Goal: Use online tool/utility: Use online tool/utility

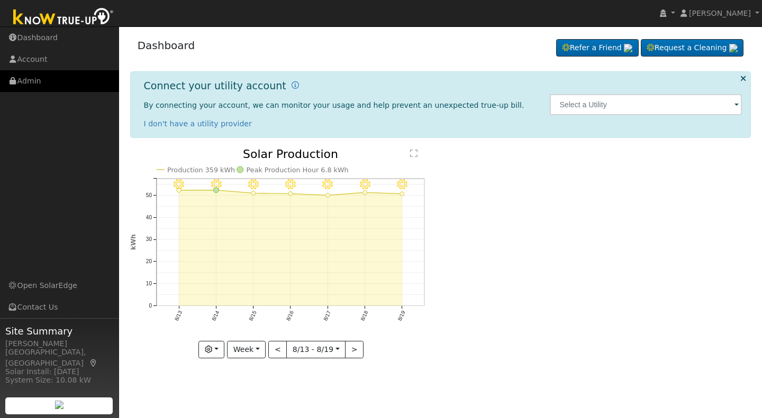
click at [34, 84] on link "Admin" at bounding box center [59, 81] width 119 height 22
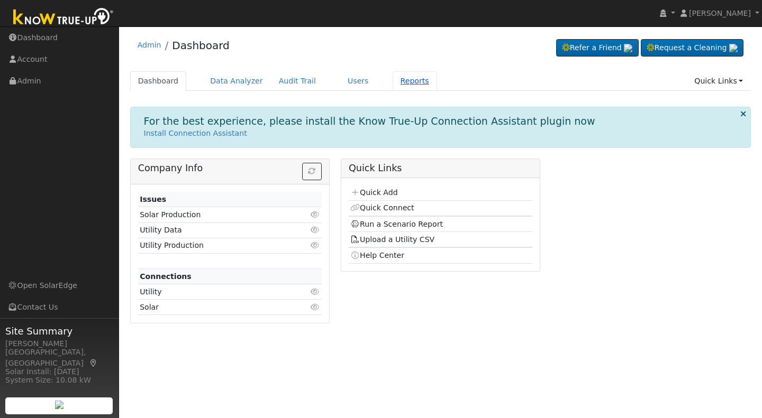
click at [392, 80] on link "Reports" at bounding box center [414, 81] width 44 height 20
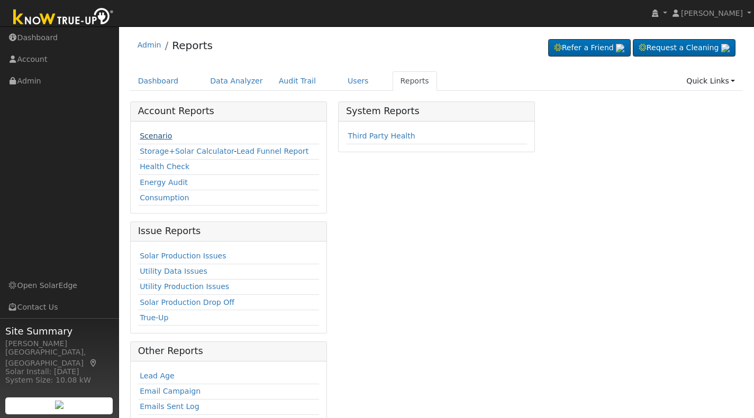
click at [164, 135] on link "Scenario" at bounding box center [156, 136] width 32 height 8
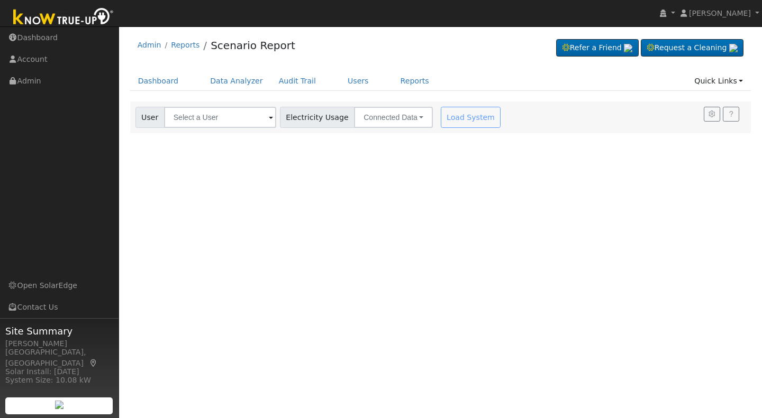
click at [269, 118] on span at bounding box center [271, 118] width 4 height 12
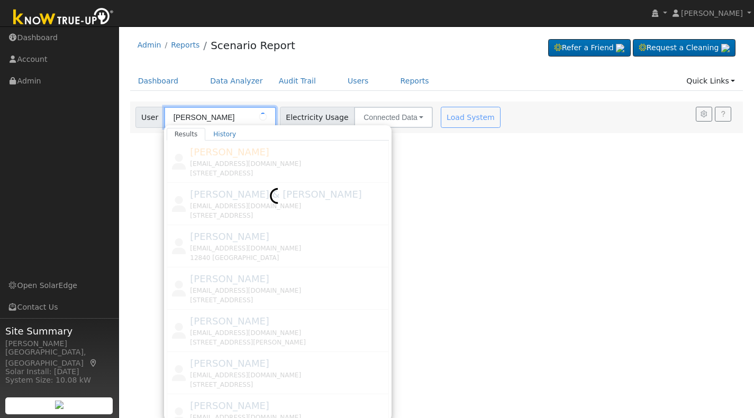
type input "[PERSON_NAME]"
click at [221, 157] on div at bounding box center [278, 280] width 222 height 278
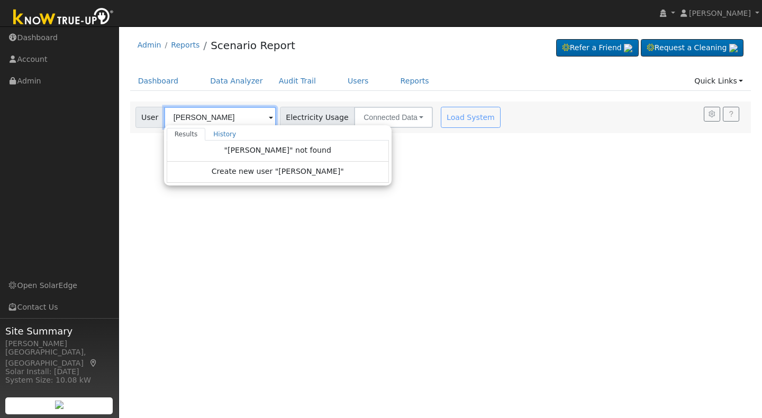
click at [233, 116] on input "[PERSON_NAME]" at bounding box center [220, 117] width 112 height 21
click at [457, 116] on div "Load System" at bounding box center [471, 117] width 67 height 21
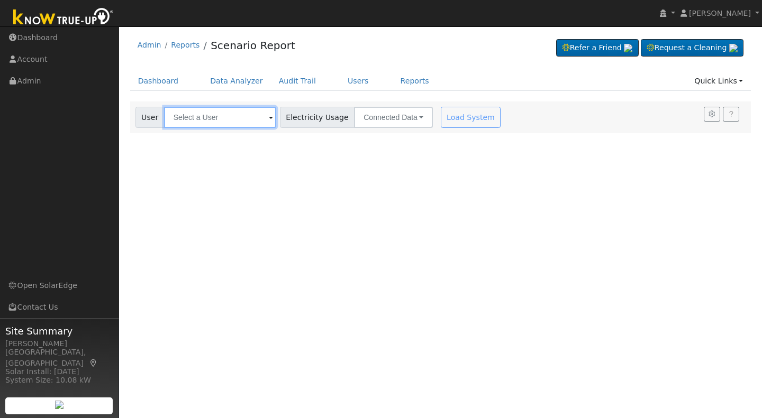
click at [176, 116] on input "text" at bounding box center [220, 117] width 112 height 21
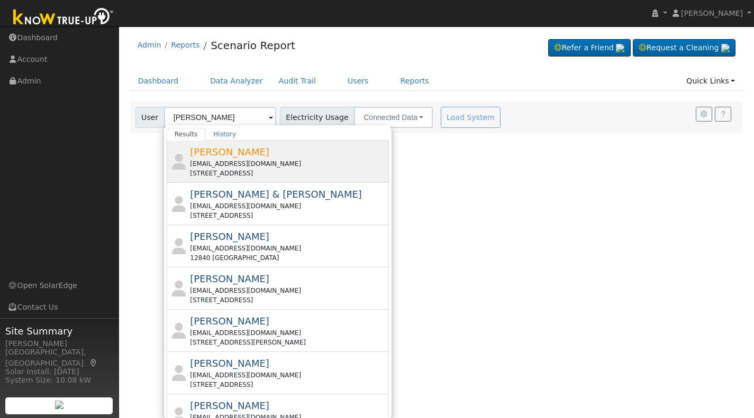
click at [230, 154] on span "[PERSON_NAME]" at bounding box center [229, 151] width 79 height 11
type input "[PERSON_NAME]"
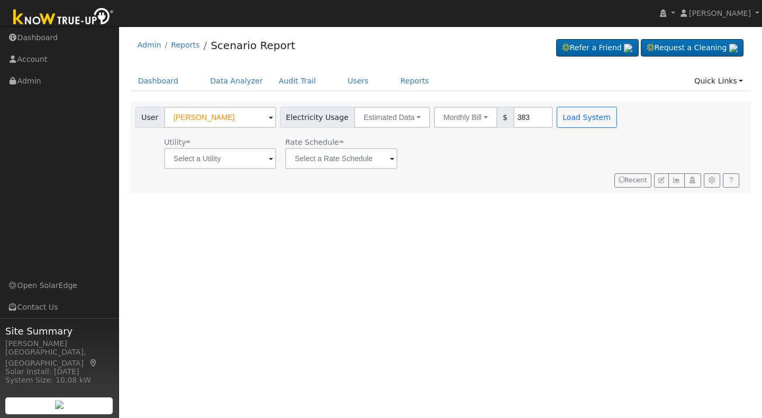
click at [434, 155] on div "Utility Rate Schedule" at bounding box center [377, 151] width 488 height 36
click at [517, 116] on input "383" at bounding box center [533, 117] width 40 height 21
type input "483"
click at [269, 161] on span at bounding box center [271, 159] width 4 height 12
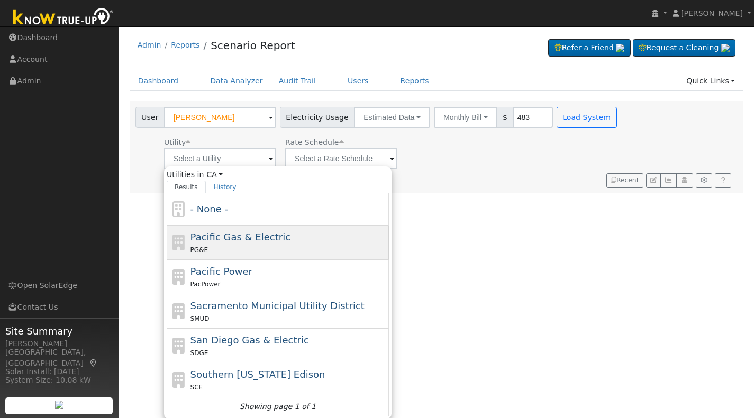
click at [227, 243] on span "Pacific Gas & Electric" at bounding box center [240, 237] width 100 height 11
type input "Pacific Gas & Electric"
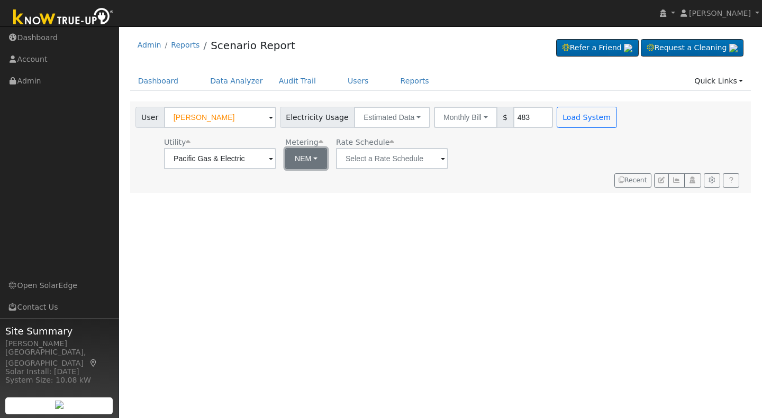
click at [311, 160] on button "NEM" at bounding box center [306, 158] width 42 height 21
click at [294, 196] on link "NBT" at bounding box center [320, 197] width 74 height 15
type input "E-ELEC"
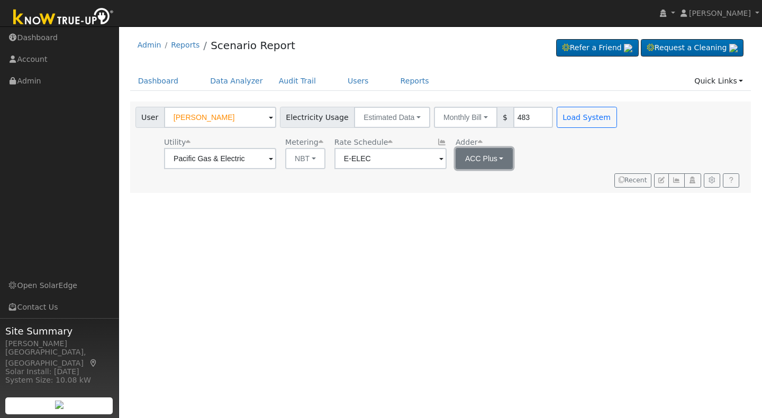
click at [496, 160] on button "ACC Plus" at bounding box center [484, 158] width 58 height 21
click at [466, 215] on link "SB-535" at bounding box center [489, 212] width 74 height 15
click at [567, 116] on button "Load System" at bounding box center [586, 117] width 60 height 21
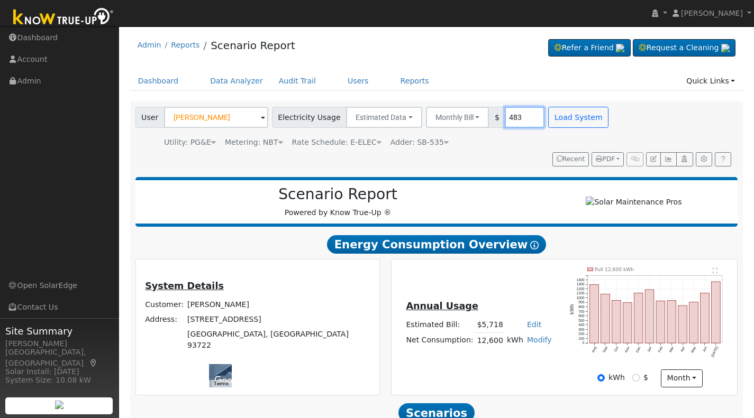
click at [510, 117] on input "483" at bounding box center [525, 117] width 40 height 21
click at [555, 115] on button "Load System" at bounding box center [578, 117] width 60 height 21
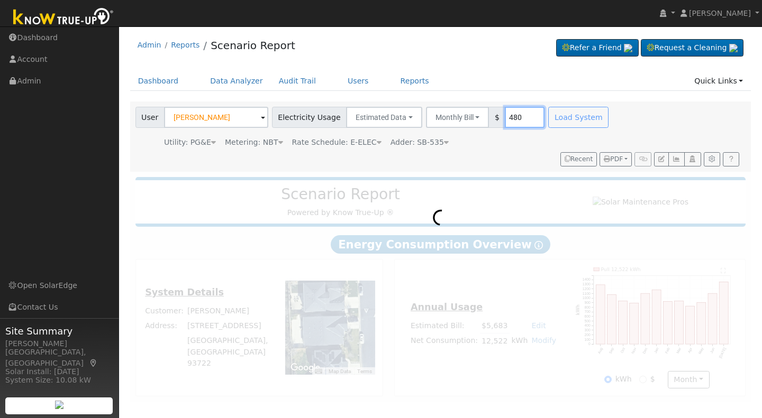
click at [512, 118] on input "480" at bounding box center [525, 117] width 40 height 21
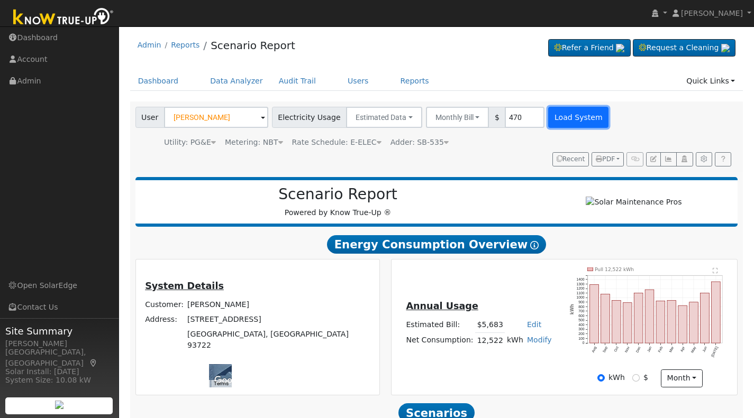
click at [549, 119] on button "Load System" at bounding box center [578, 117] width 60 height 21
click at [507, 113] on input "470" at bounding box center [525, 117] width 40 height 21
click at [551, 122] on button "Load System" at bounding box center [578, 117] width 60 height 21
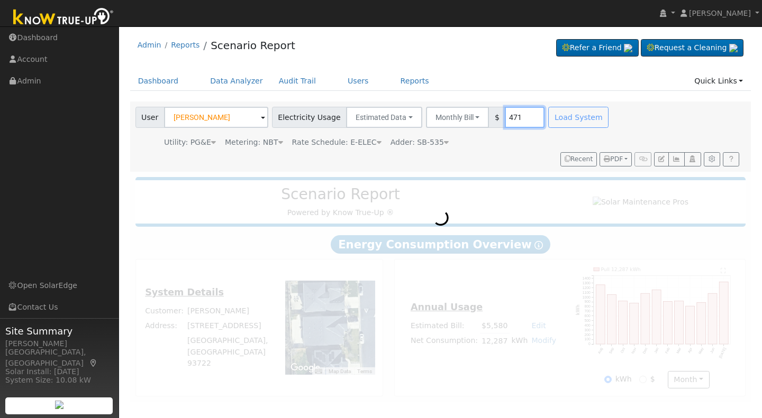
click at [509, 121] on input "471" at bounding box center [525, 117] width 40 height 21
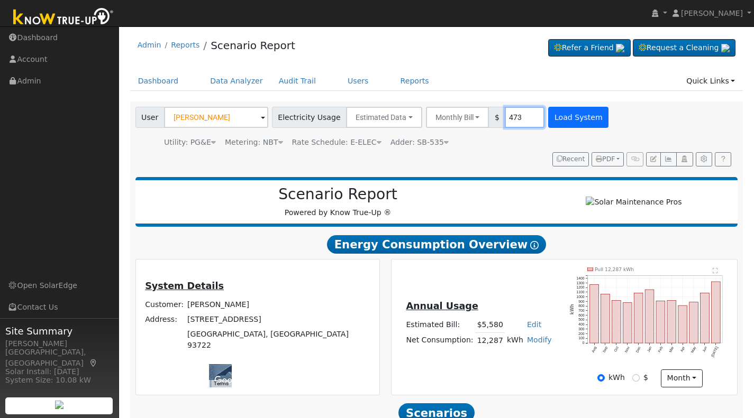
type input "473"
click at [551, 121] on button "Load System" at bounding box center [578, 117] width 60 height 21
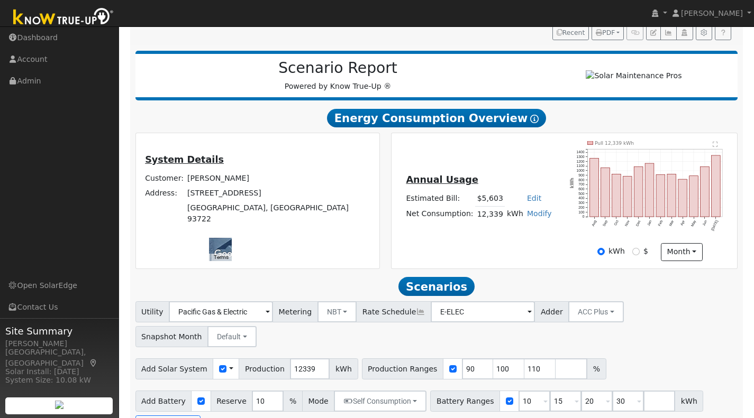
scroll to position [127, 0]
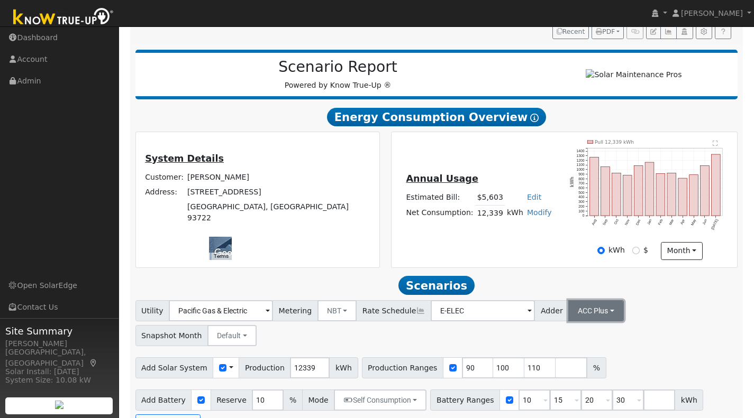
click at [585, 315] on button "ACC Plus" at bounding box center [596, 310] width 56 height 21
click at [561, 369] on link "SB-535" at bounding box center [583, 364] width 74 height 15
click at [555, 377] on input "number" at bounding box center [571, 368] width 32 height 21
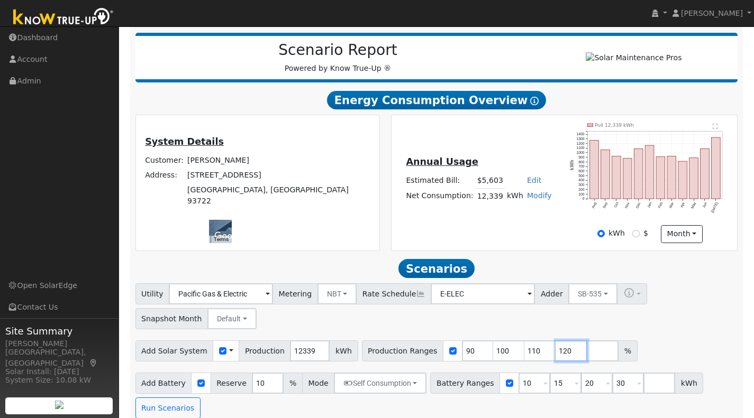
scroll to position [161, 0]
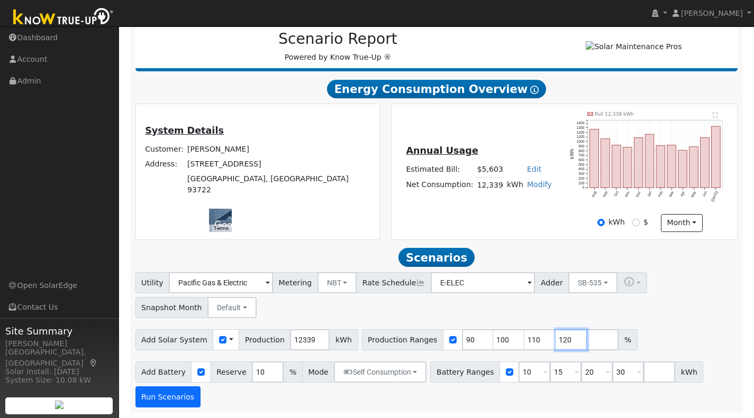
type input "120"
click at [159, 396] on button "Run Scenarios" at bounding box center [167, 397] width 65 height 21
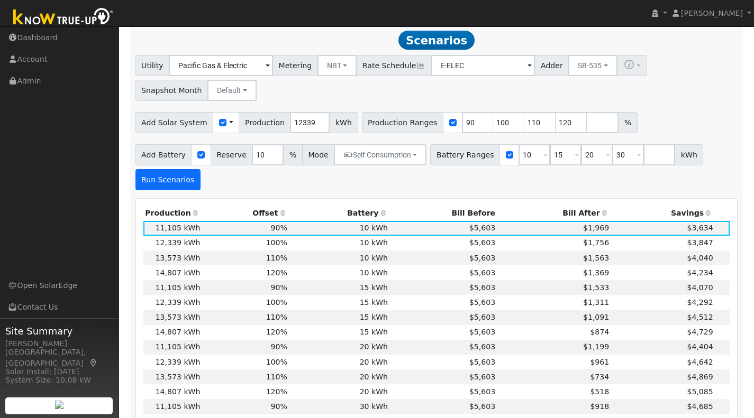
scroll to position [376, 0]
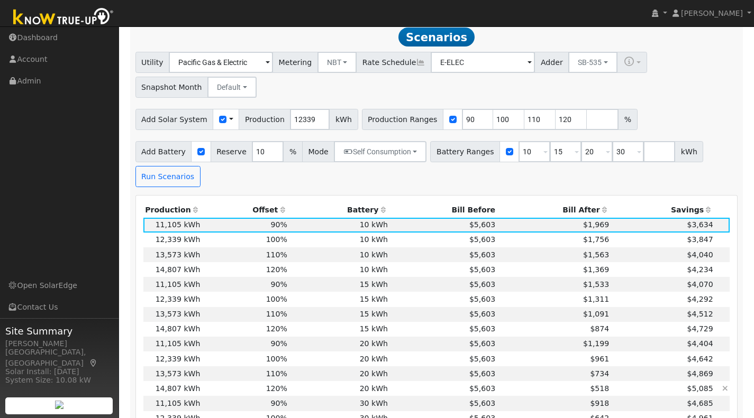
click at [223, 394] on td "120%" at bounding box center [245, 388] width 87 height 15
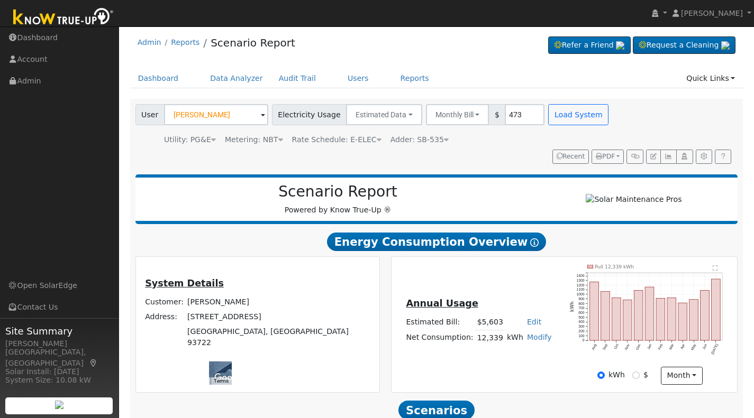
scroll to position [0, 0]
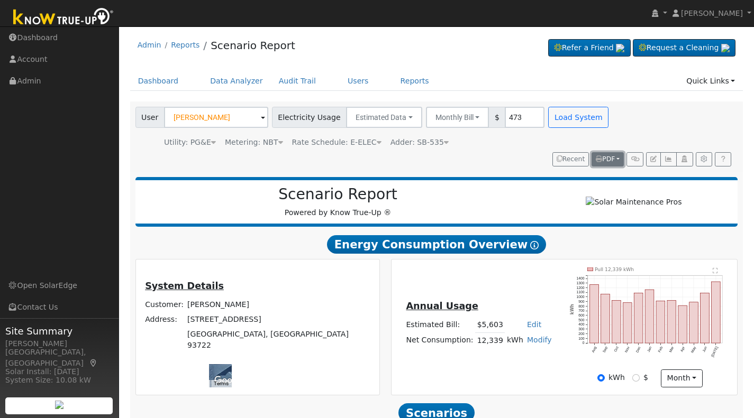
click at [597, 159] on icon "button" at bounding box center [598, 159] width 6 height 6
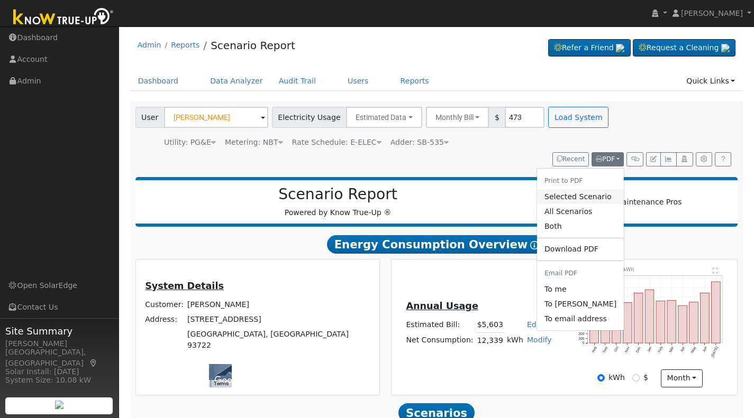
click at [569, 197] on link "Selected Scenario" at bounding box center [580, 196] width 87 height 15
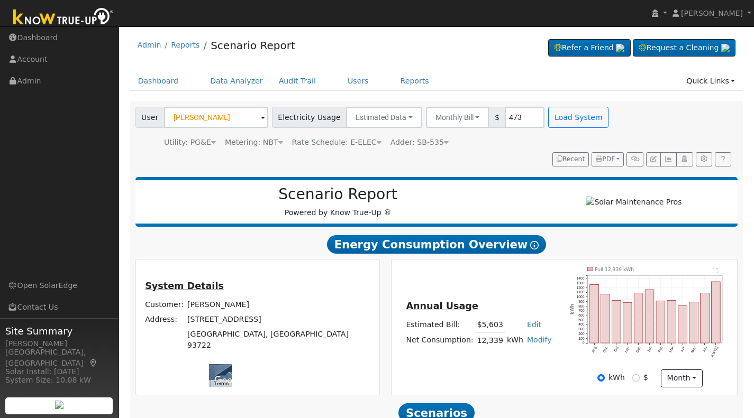
click at [635, 79] on ul "Dashboard Data Analyzer Audit Trail Users Reports Quick Links Quick Add Quick C…" at bounding box center [436, 81] width 613 height 20
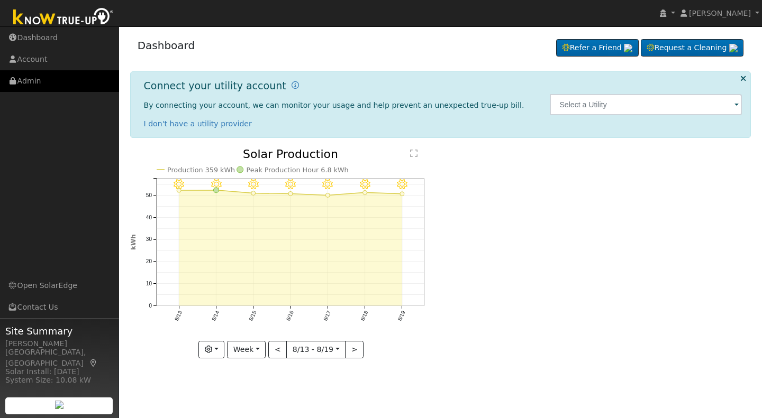
click at [32, 80] on link "Admin" at bounding box center [59, 81] width 119 height 22
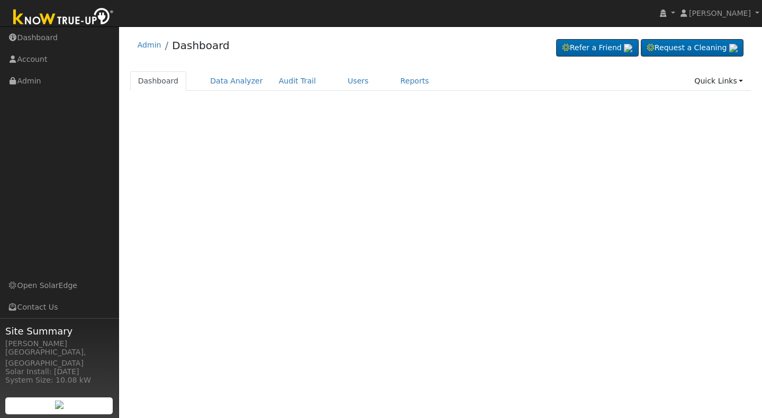
click at [398, 86] on link "Reports" at bounding box center [414, 81] width 44 height 20
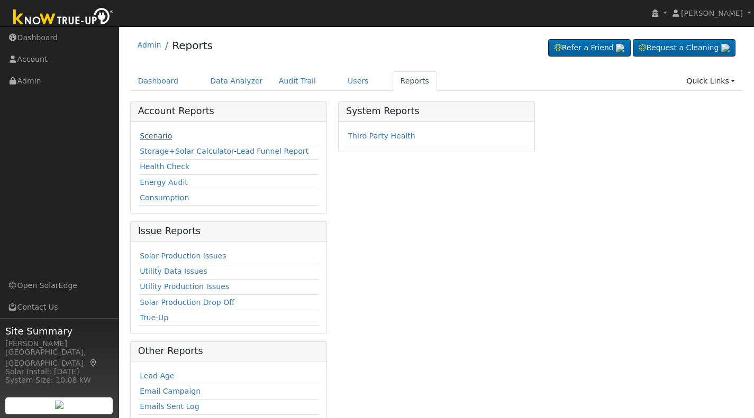
click at [157, 133] on link "Scenario" at bounding box center [156, 136] width 32 height 8
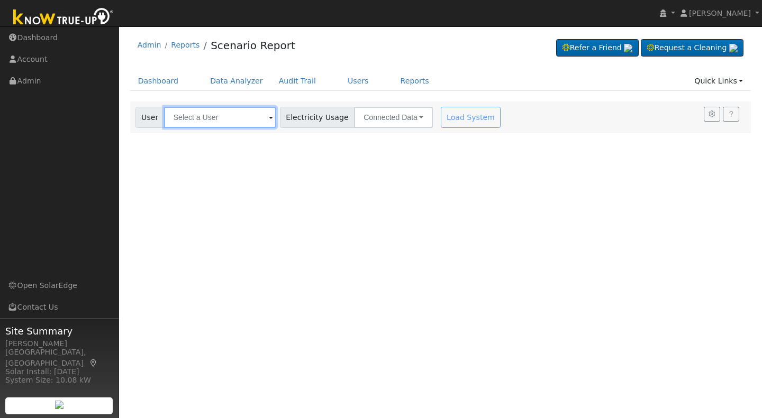
click at [196, 117] on input "text" at bounding box center [220, 117] width 112 height 21
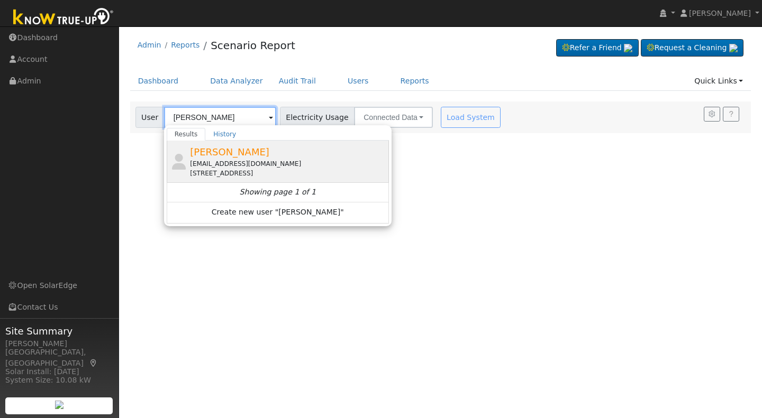
type input "[PERSON_NAME]"
click at [222, 154] on span "[PERSON_NAME]" at bounding box center [229, 151] width 79 height 11
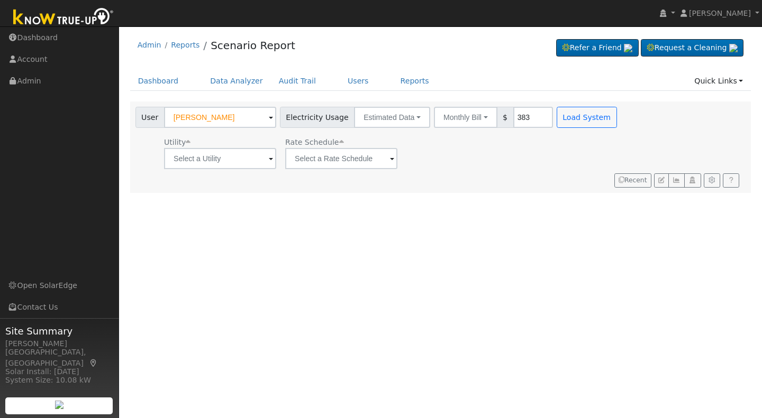
click at [222, 154] on div at bounding box center [440, 147] width 621 height 91
click at [269, 160] on span at bounding box center [271, 159] width 4 height 12
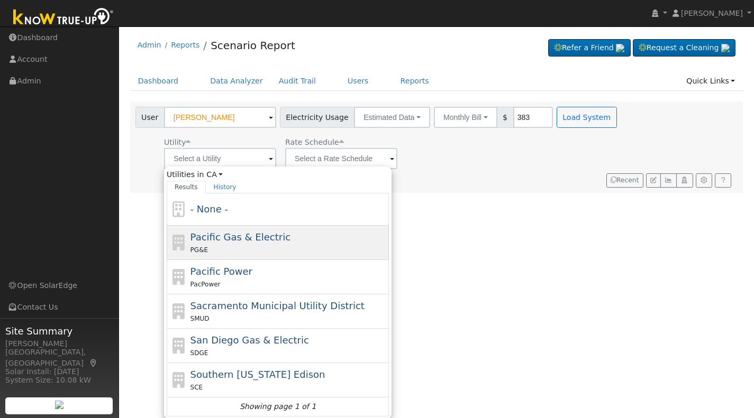
click at [215, 234] on span "Pacific Gas & Electric" at bounding box center [240, 237] width 100 height 11
type input "Pacific Gas & Electric"
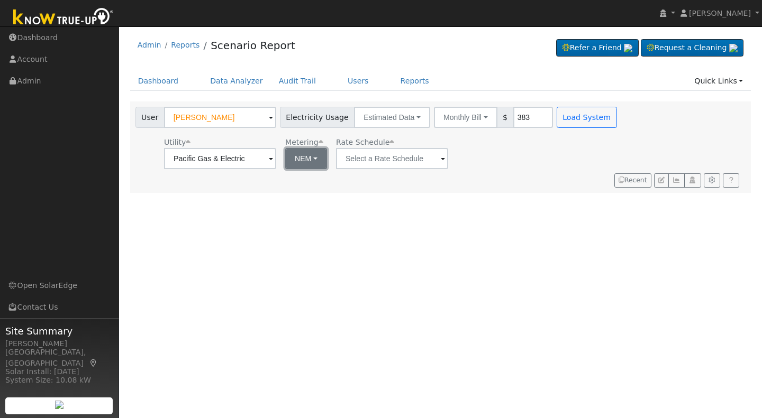
click at [314, 158] on button "NEM" at bounding box center [306, 158] width 42 height 21
click at [300, 195] on link "NBT" at bounding box center [320, 197] width 74 height 15
type input "E-ELEC"
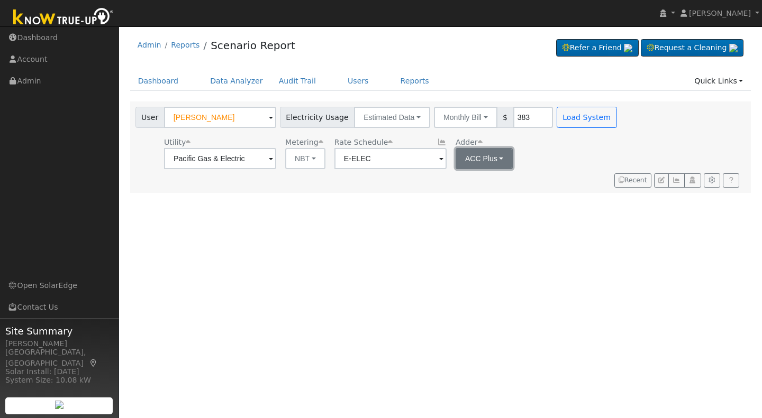
click at [497, 157] on button "ACC Plus" at bounding box center [484, 158] width 58 height 21
click at [471, 215] on link "SB-535" at bounding box center [489, 212] width 74 height 15
click at [579, 118] on button "Load System" at bounding box center [586, 117] width 60 height 21
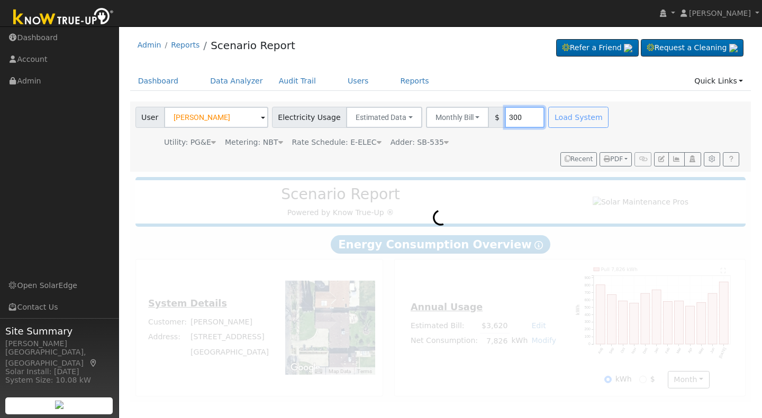
click at [510, 114] on input "300" at bounding box center [525, 117] width 40 height 21
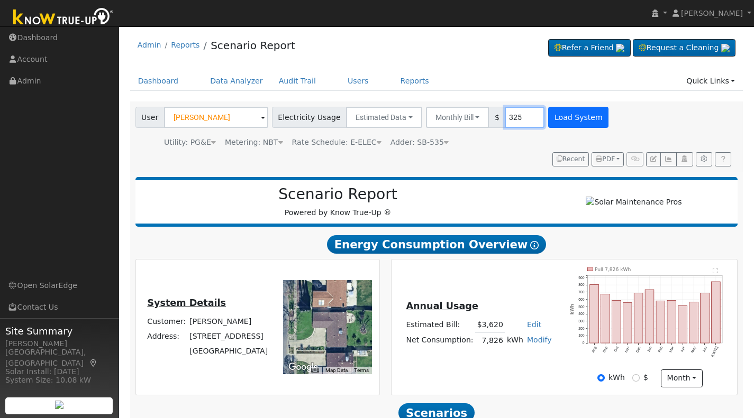
type input "325"
click at [558, 117] on button "Load System" at bounding box center [578, 117] width 60 height 21
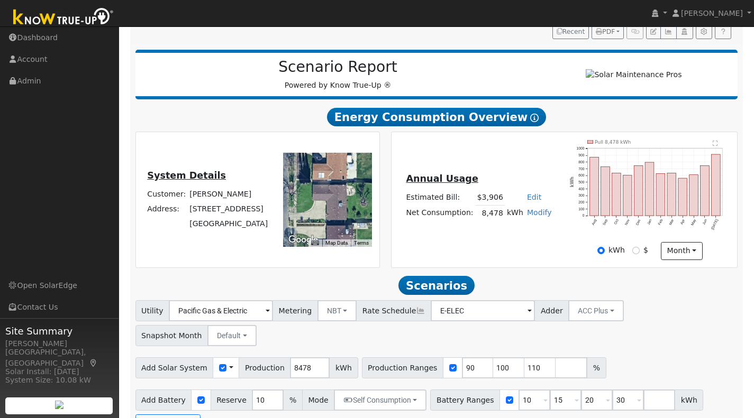
scroll to position [129, 0]
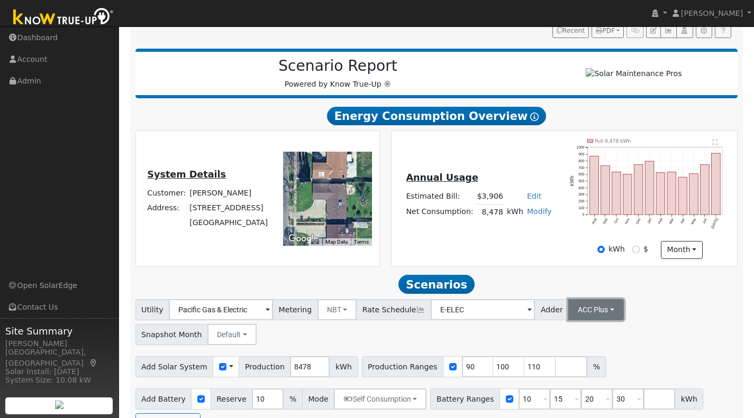
click at [588, 311] on button "ACC Plus" at bounding box center [596, 309] width 56 height 21
click at [556, 367] on link "SB-535" at bounding box center [583, 363] width 74 height 15
click at [555, 372] on input "number" at bounding box center [571, 366] width 32 height 21
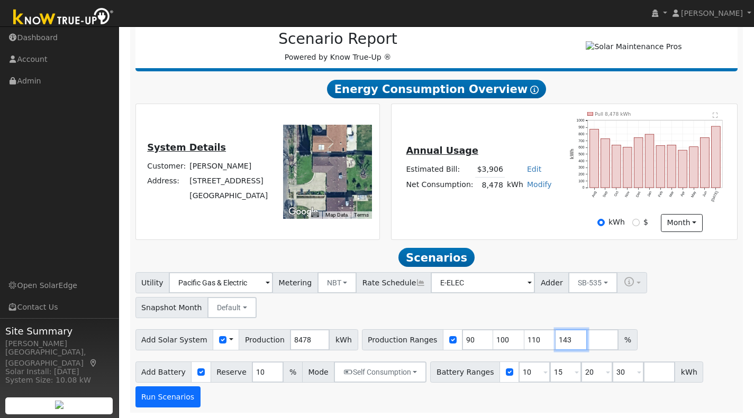
type input "143"
click at [164, 397] on button "Run Scenarios" at bounding box center [167, 397] width 65 height 21
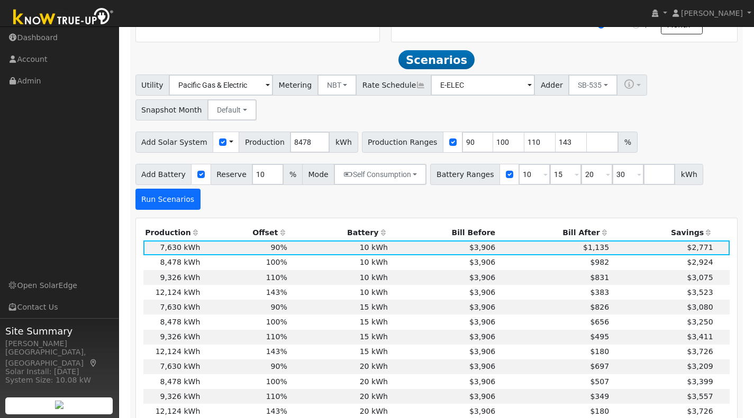
scroll to position [376, 0]
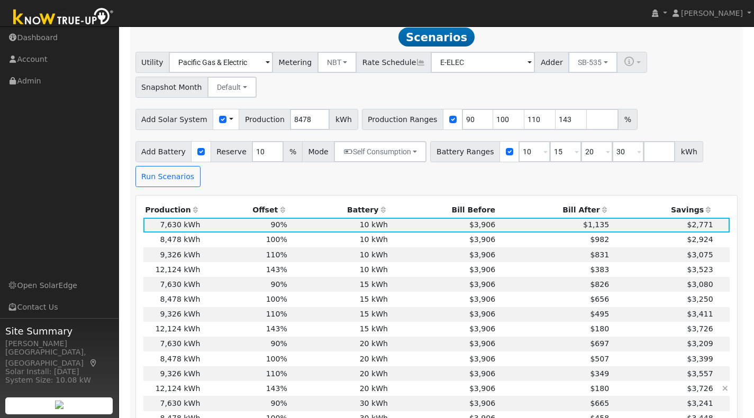
click at [215, 396] on td "143%" at bounding box center [245, 388] width 87 height 15
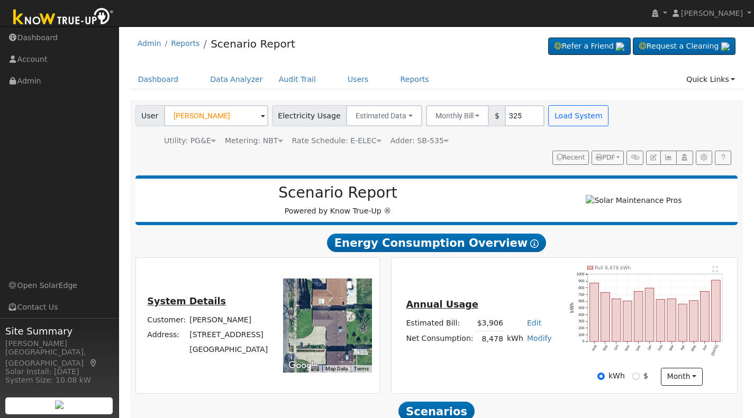
scroll to position [0, 0]
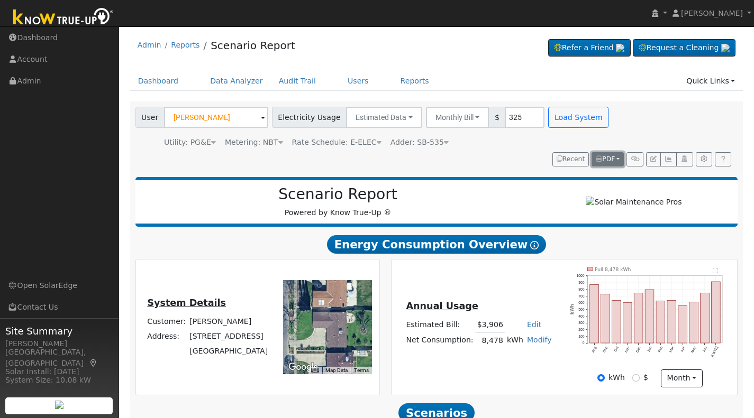
click at [603, 160] on span "PDF" at bounding box center [604, 158] width 19 height 7
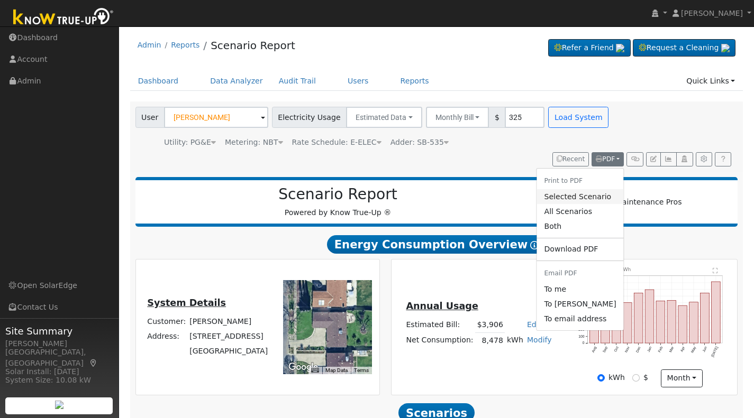
click at [561, 196] on link "Selected Scenario" at bounding box center [579, 196] width 87 height 15
